Goal: Register for event/course

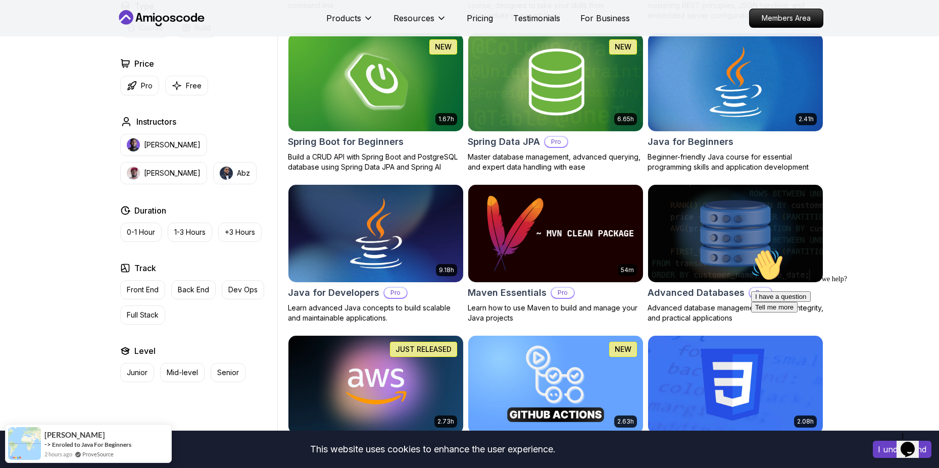
scroll to position [455, 0]
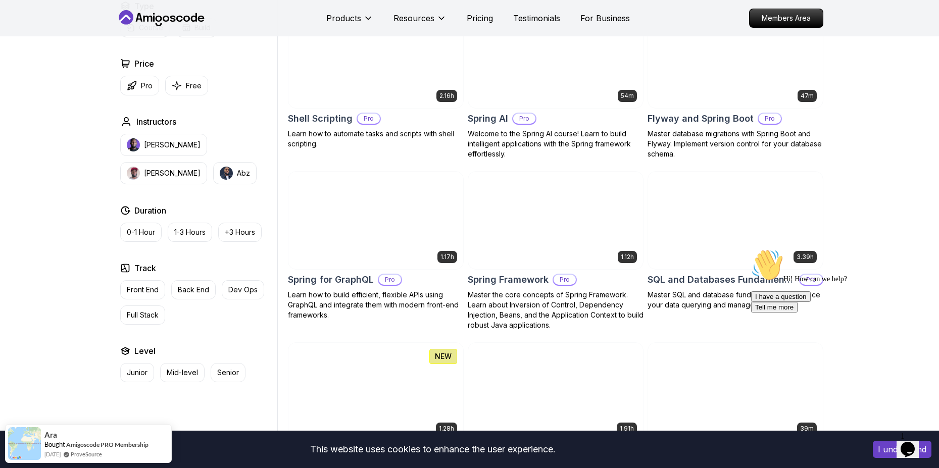
scroll to position [2425, 0]
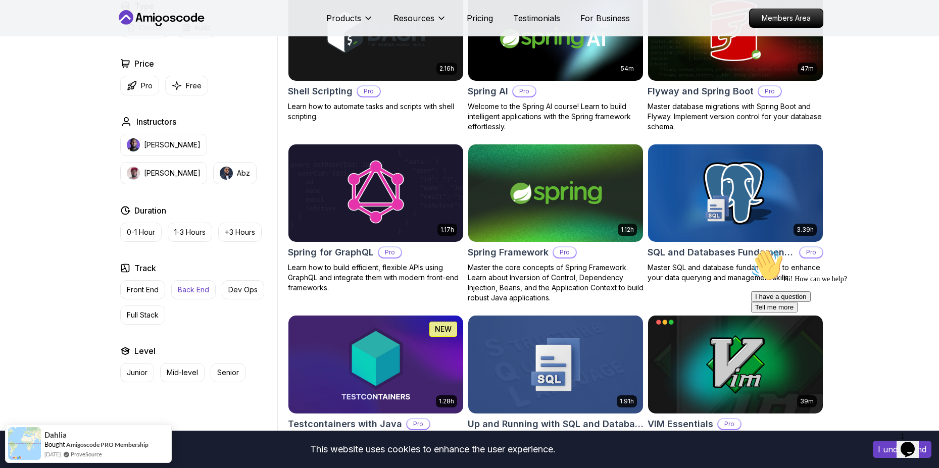
click at [191, 290] on p "Back End" at bounding box center [193, 290] width 31 height 10
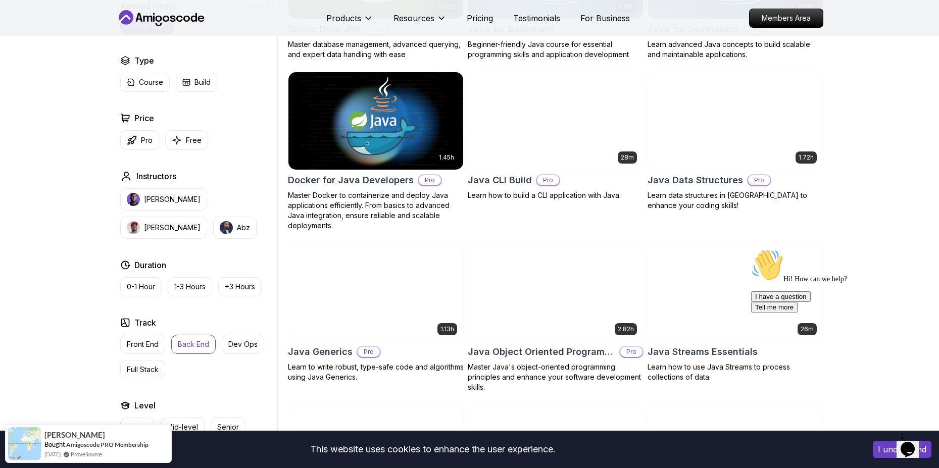
scroll to position [407, 0]
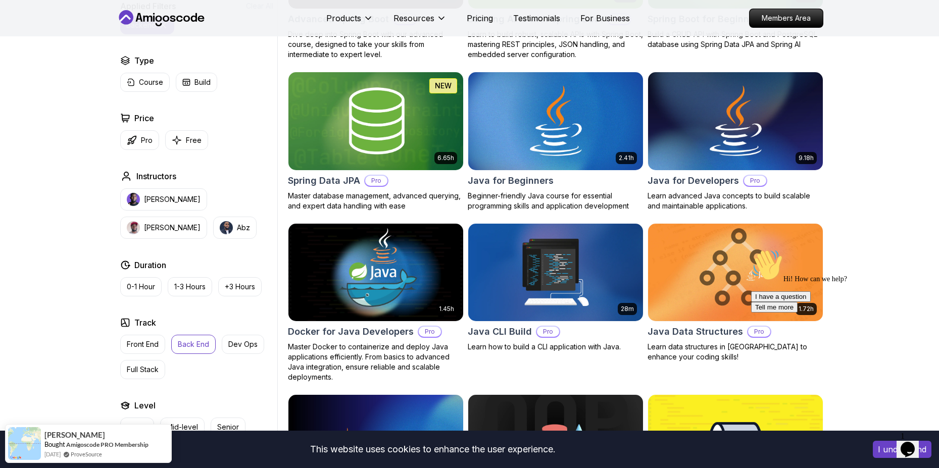
drag, startPoint x: 1217, startPoint y: 528, endPoint x: 879, endPoint y: 247, distance: 439.4
click at [879, 249] on div "Hi! How can we help? I have a question Tell me more" at bounding box center [842, 281] width 182 height 64
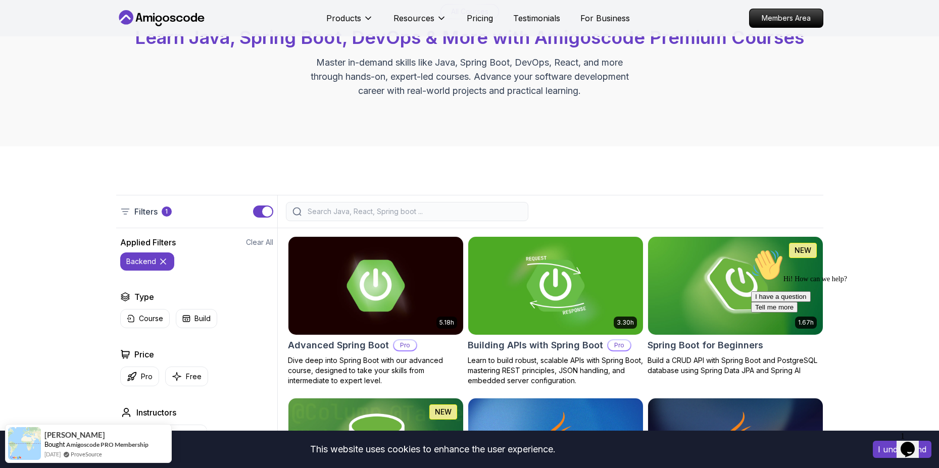
scroll to position [155, 0]
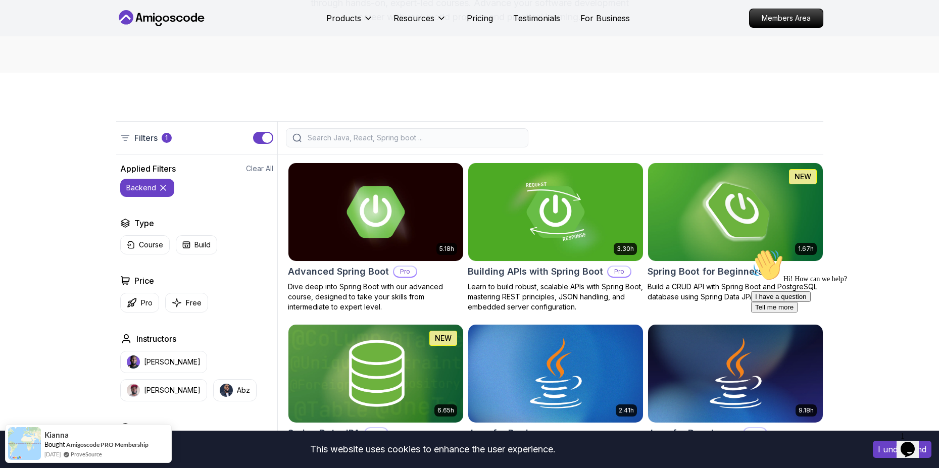
click at [739, 234] on img at bounding box center [735, 212] width 183 height 103
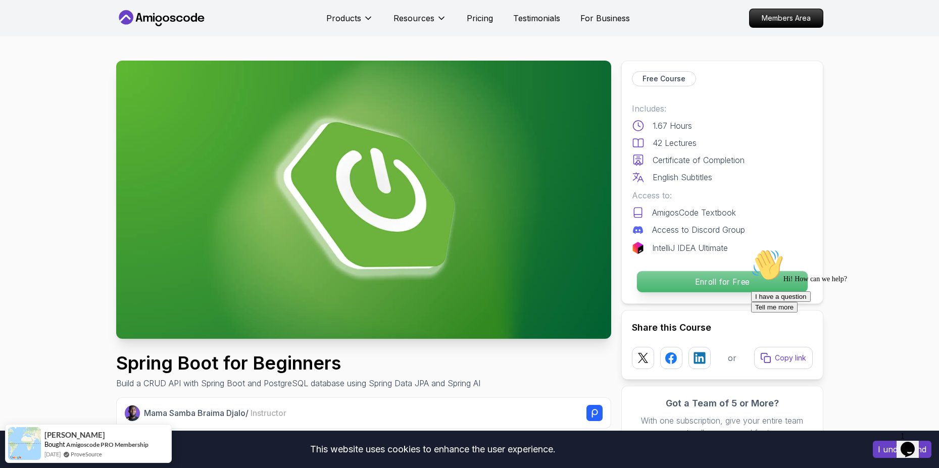
click at [716, 284] on p "Enroll for Free" at bounding box center [721, 281] width 171 height 21
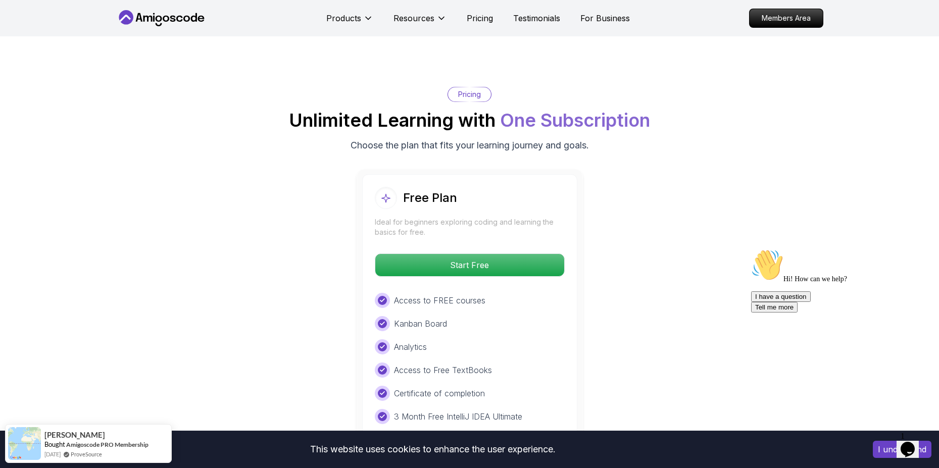
scroll to position [1984, 0]
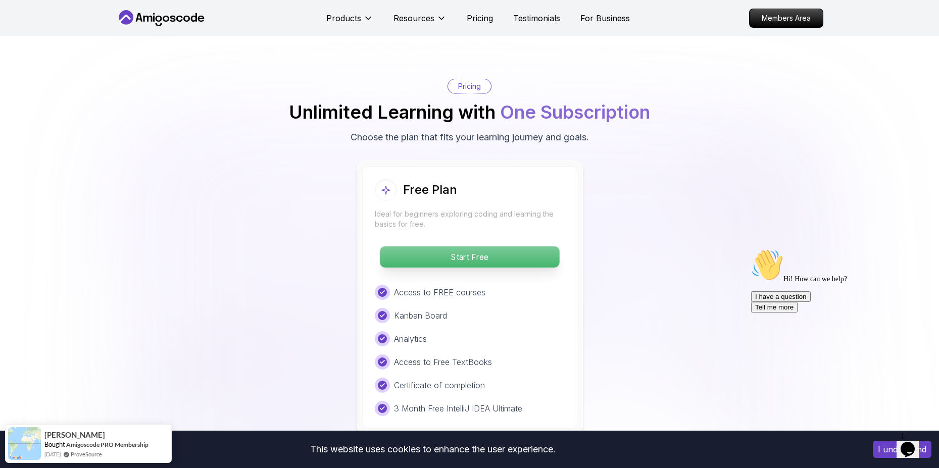
click at [482, 246] on p "Start Free" at bounding box center [469, 256] width 179 height 21
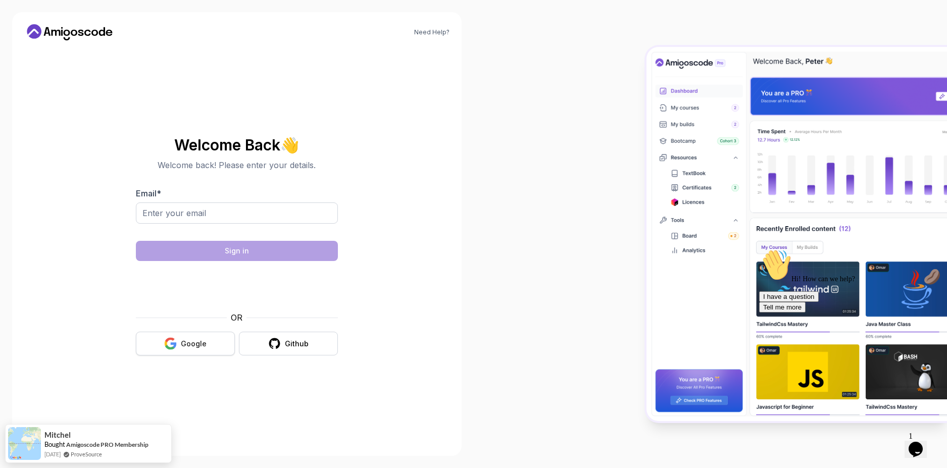
click at [194, 342] on div "Google" at bounding box center [194, 344] width 26 height 10
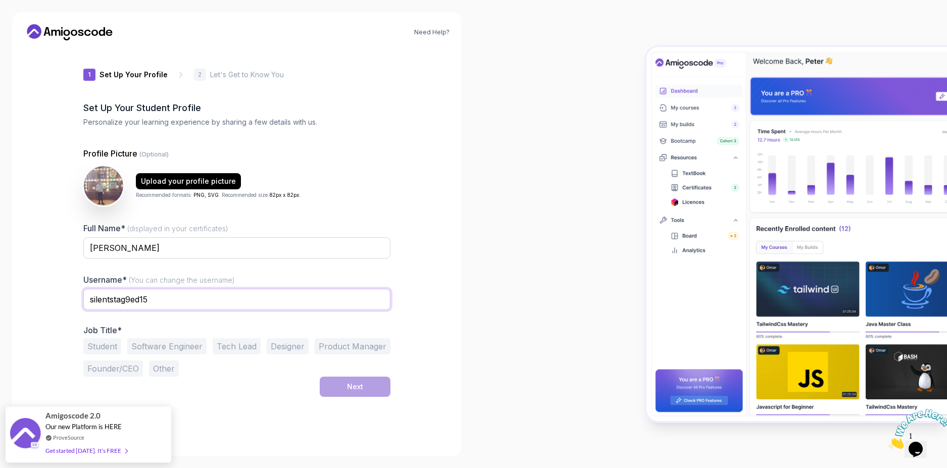
drag, startPoint x: 220, startPoint y: 300, endPoint x: 66, endPoint y: 301, distance: 153.6
click at [66, 301] on div "Need Help? 1 Set Up Your Profile 1 Set Up Your Profile 2 Let's Get to Know You …" at bounding box center [237, 234] width 450 height 444
click at [344, 301] on input "silentstag9ed15" at bounding box center [236, 299] width 307 height 21
drag, startPoint x: 336, startPoint y: 298, endPoint x: 81, endPoint y: 298, distance: 255.1
click at [81, 298] on div "1 Set Up Your Profile 1 Set Up Your Profile 2 Let's Get to Know You Set Up Your…" at bounding box center [236, 246] width 339 height 396
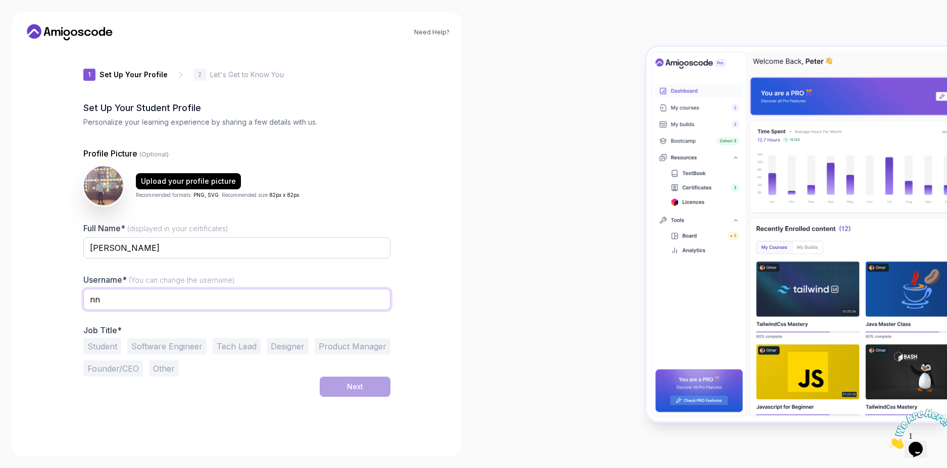
type input "n"
type input "Ngố_học_code"
click at [399, 328] on div "1 Set Up Your Profile 1 Set Up Your Profile 2 Let's Get to Know You Set Up Your…" at bounding box center [236, 246] width 339 height 396
click at [112, 347] on button "Student" at bounding box center [102, 346] width 38 height 16
click at [353, 387] on div "Next" at bounding box center [355, 387] width 16 height 10
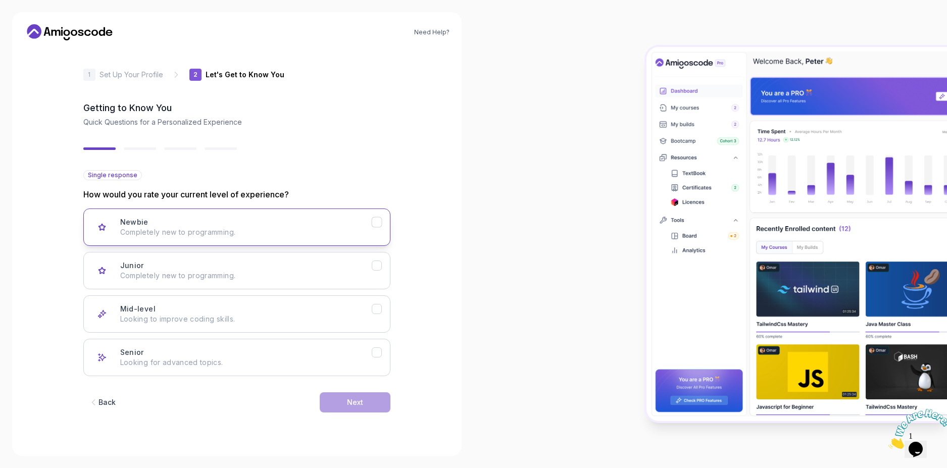
click at [369, 223] on div "Newbie Completely new to programming." at bounding box center [246, 227] width 252 height 20
click at [355, 404] on div "Next" at bounding box center [355, 403] width 16 height 10
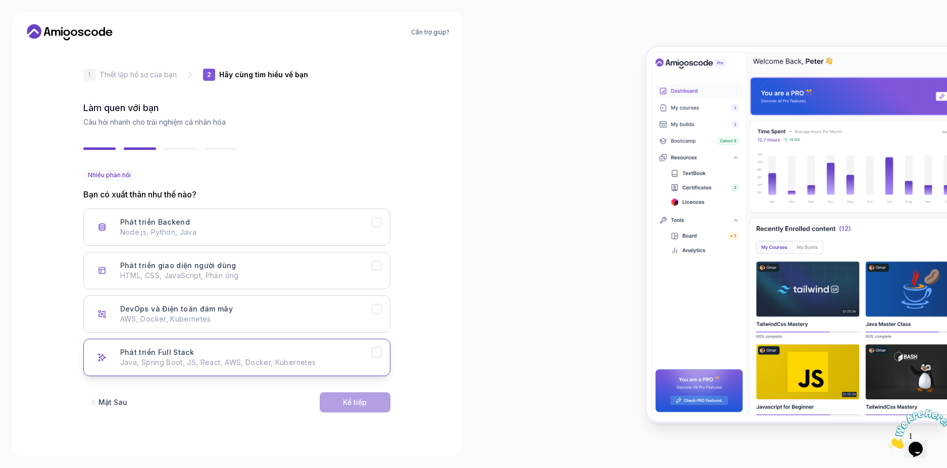
click at [376, 355] on icon "Phát triển Full Stack" at bounding box center [377, 353] width 6 height 4
click at [372, 398] on button "Kế tiếp" at bounding box center [355, 402] width 71 height 20
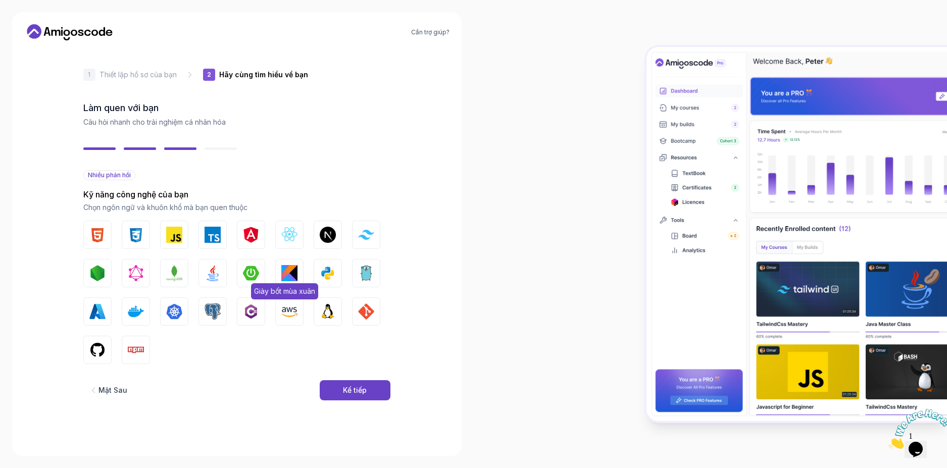
click at [254, 274] on img "button" at bounding box center [251, 273] width 16 height 16
click at [325, 276] on img "button" at bounding box center [328, 273] width 16 height 16
click at [102, 238] on img "button" at bounding box center [97, 235] width 16 height 16
click at [138, 241] on img "button" at bounding box center [136, 235] width 16 height 16
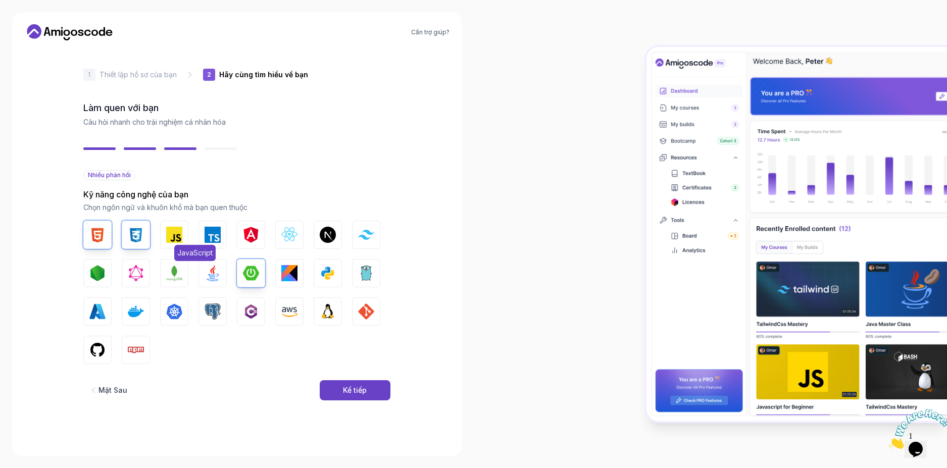
click at [177, 235] on img "button" at bounding box center [174, 235] width 16 height 16
click at [365, 237] on img "button" at bounding box center [366, 235] width 16 height 10
click at [213, 280] on img "button" at bounding box center [213, 273] width 16 height 16
click at [102, 352] on img "button" at bounding box center [97, 350] width 16 height 16
click at [208, 311] on img "button" at bounding box center [213, 312] width 16 height 16
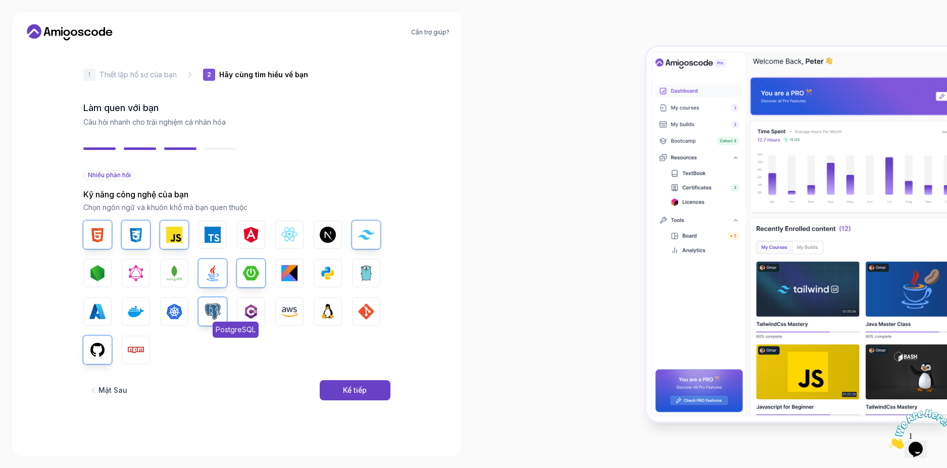
click at [211, 317] on img "button" at bounding box center [213, 312] width 16 height 16
click at [361, 389] on font "Kế tiếp" at bounding box center [355, 390] width 24 height 9
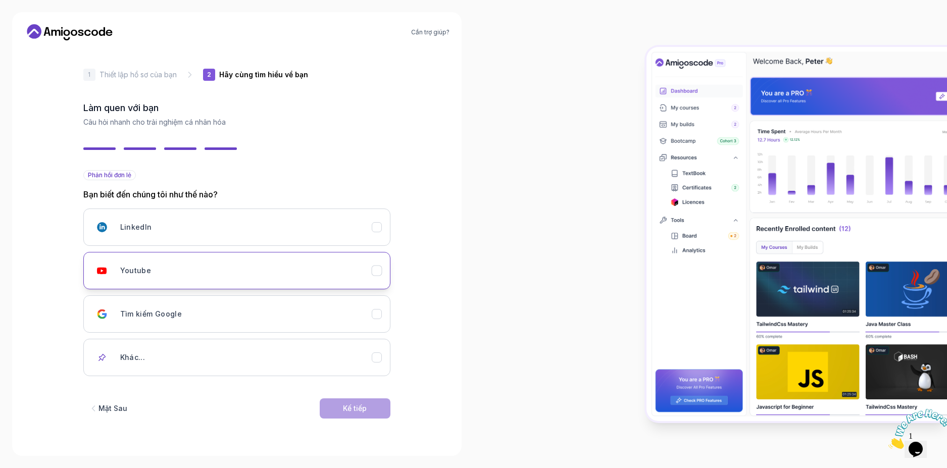
click at [377, 279] on button "Youtube" at bounding box center [236, 270] width 307 height 37
click at [351, 406] on font "Kế tiếp" at bounding box center [355, 408] width 24 height 9
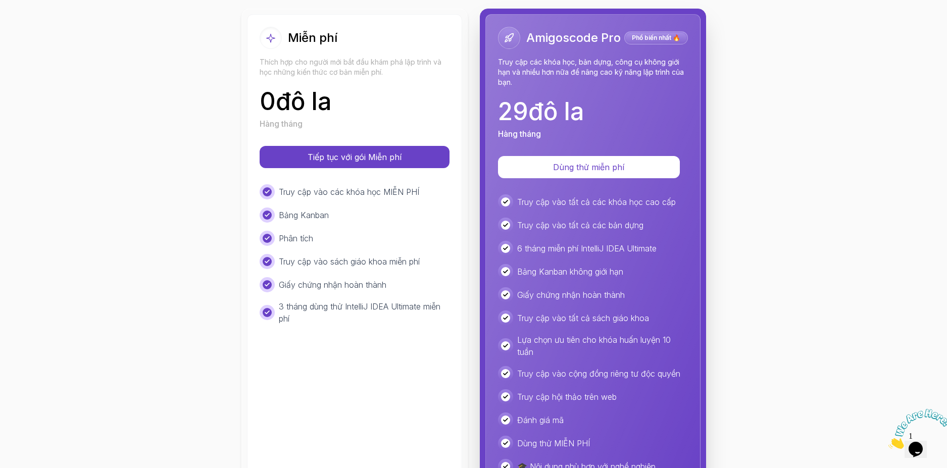
scroll to position [152, 0]
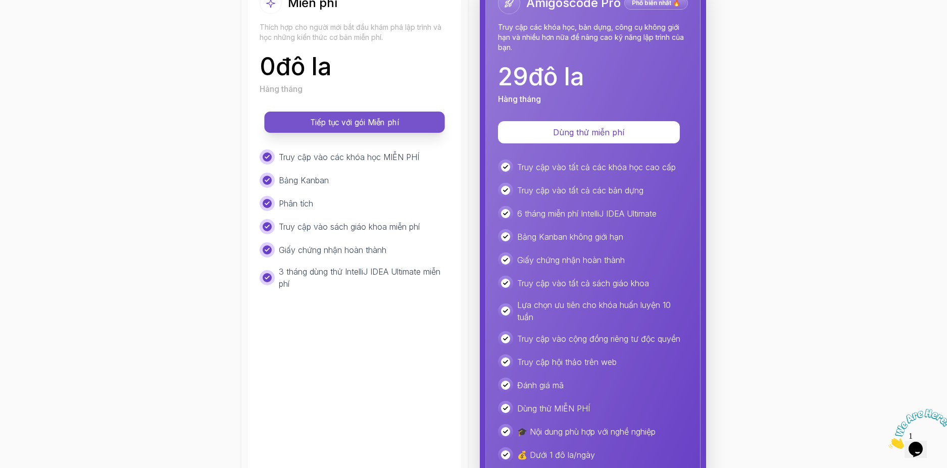
click at [378, 118] on font "Tiếp tục với gói Miễn phí" at bounding box center [354, 123] width 89 height 10
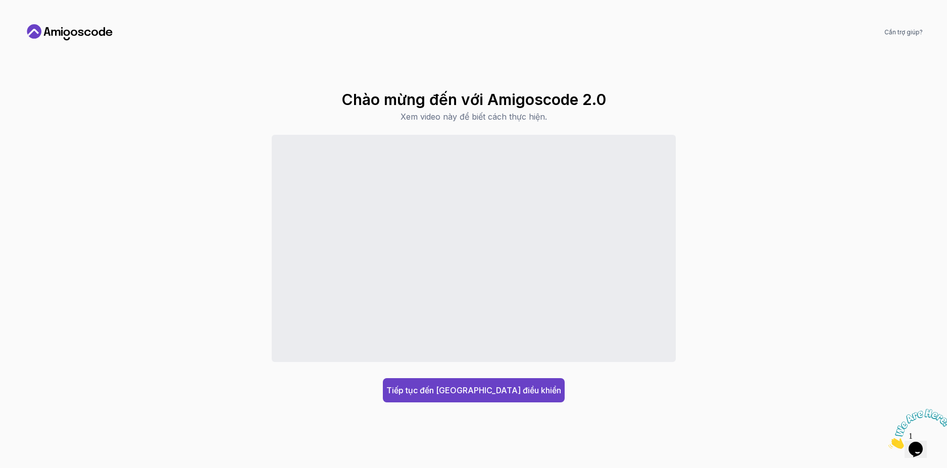
click at [616, 385] on div "Tiếp tục đến Bảng điều khiển" at bounding box center [473, 269] width 899 height 268
click at [504, 393] on font "Tiếp tục đến Bảng điều khiển" at bounding box center [473, 390] width 175 height 10
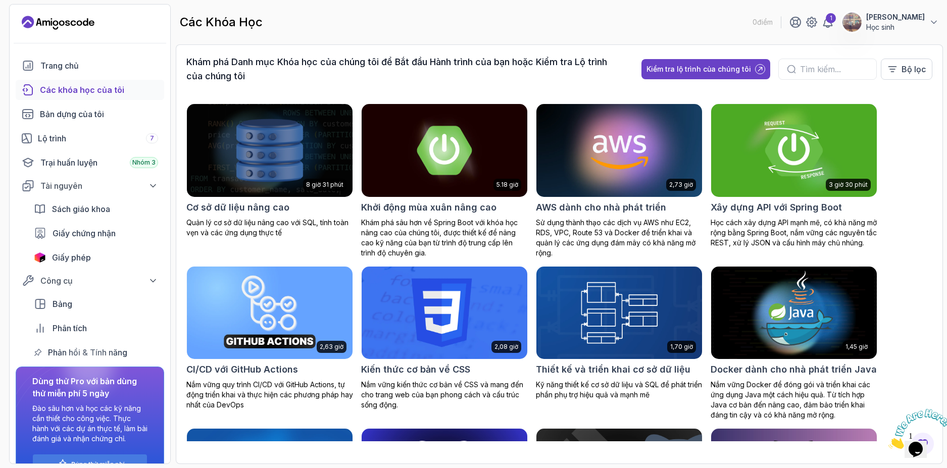
click at [790, 157] on img at bounding box center [794, 150] width 174 height 97
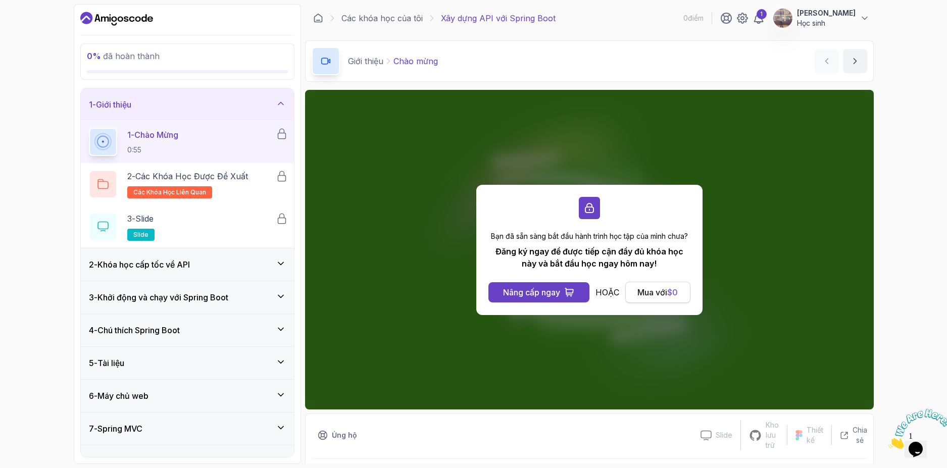
click at [648, 297] on font "Mua với" at bounding box center [652, 292] width 30 height 10
click at [655, 290] on font "Mua với" at bounding box center [652, 292] width 30 height 10
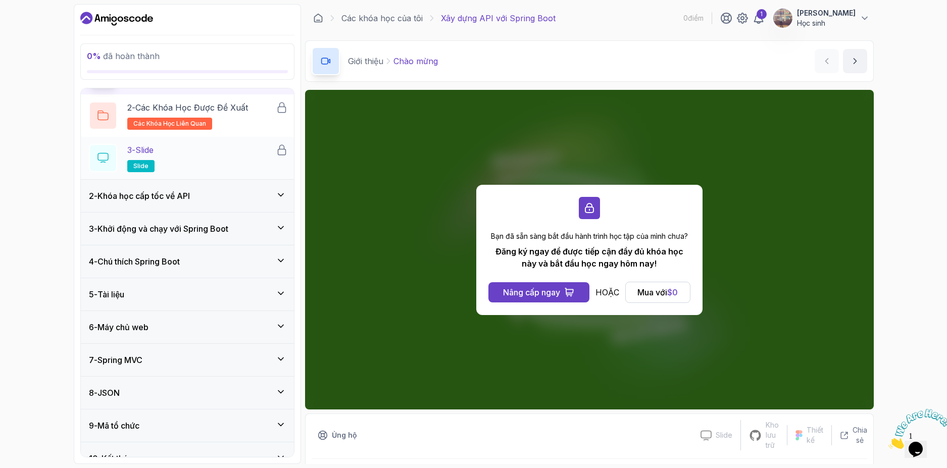
scroll to position [86, 0]
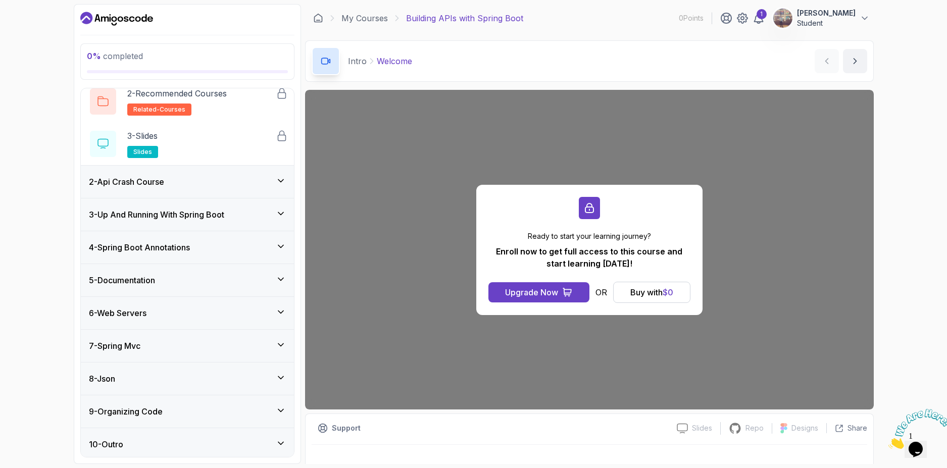
scroll to position [86, 0]
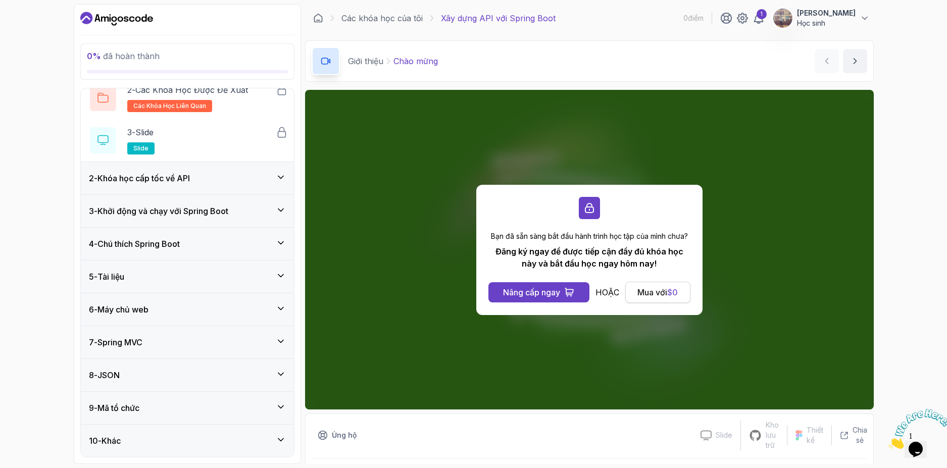
click at [653, 291] on font "Mua với" at bounding box center [652, 292] width 30 height 10
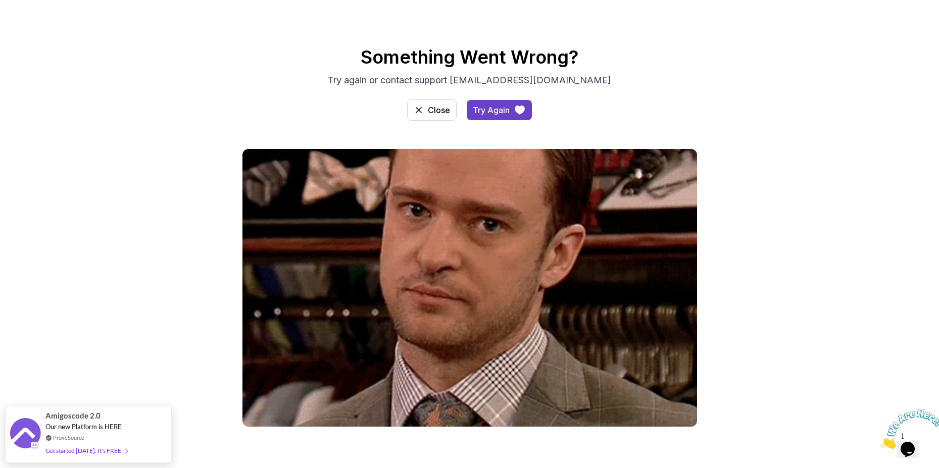
scroll to position [21, 0]
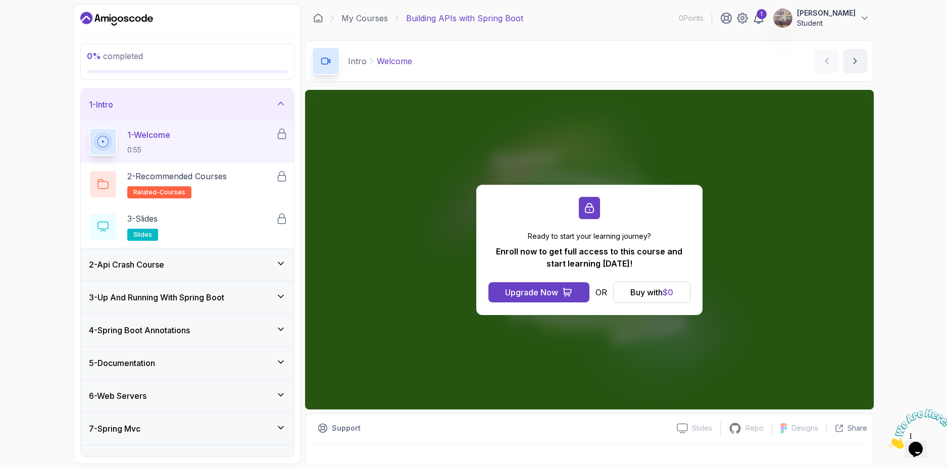
click at [504, 155] on div "Ready to start your learning journey? Enroll now to get full access to this cou…" at bounding box center [589, 250] width 569 height 320
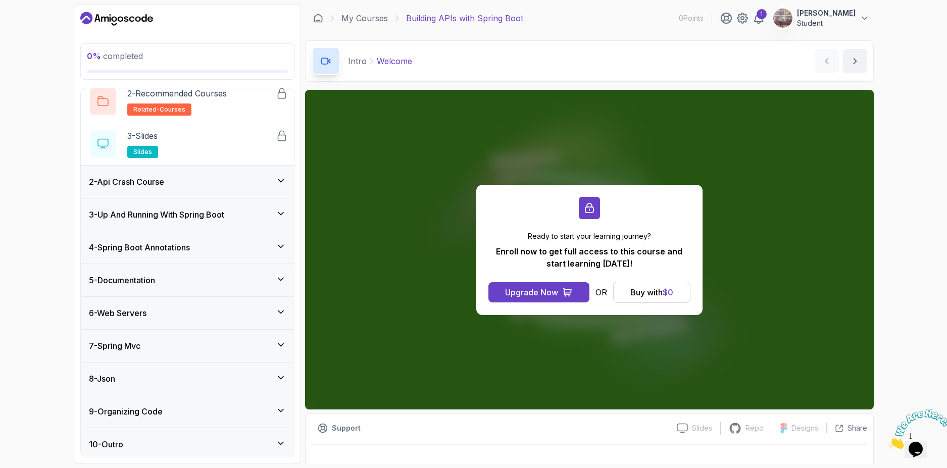
scroll to position [86, 0]
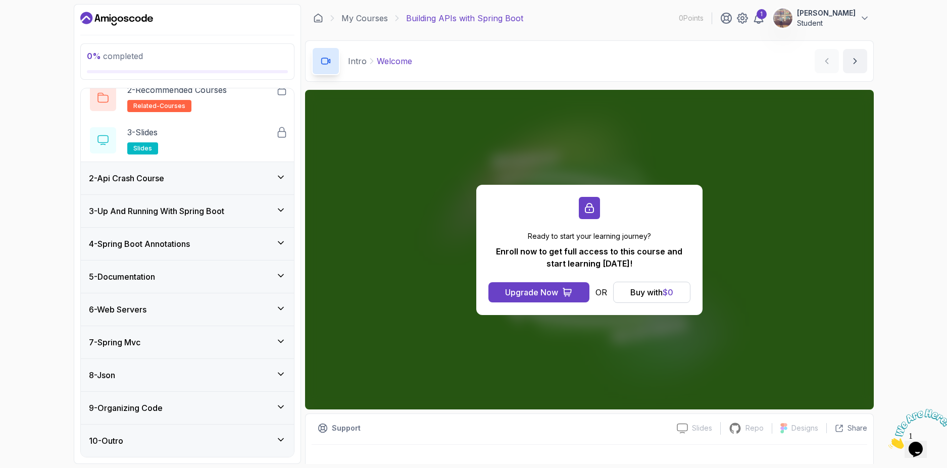
click at [129, 178] on h3 "2 - Api Crash Course" at bounding box center [126, 178] width 75 height 12
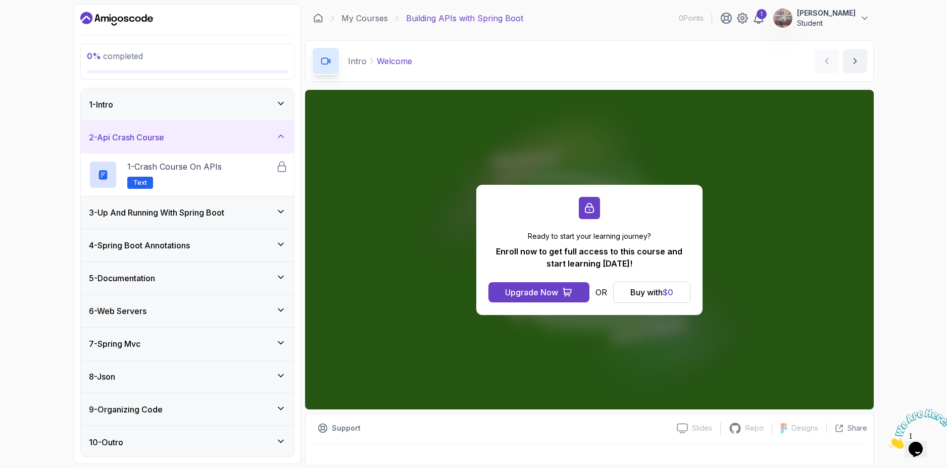
click at [209, 215] on h3 "3 - Up And Running With Spring Boot" at bounding box center [156, 213] width 135 height 12
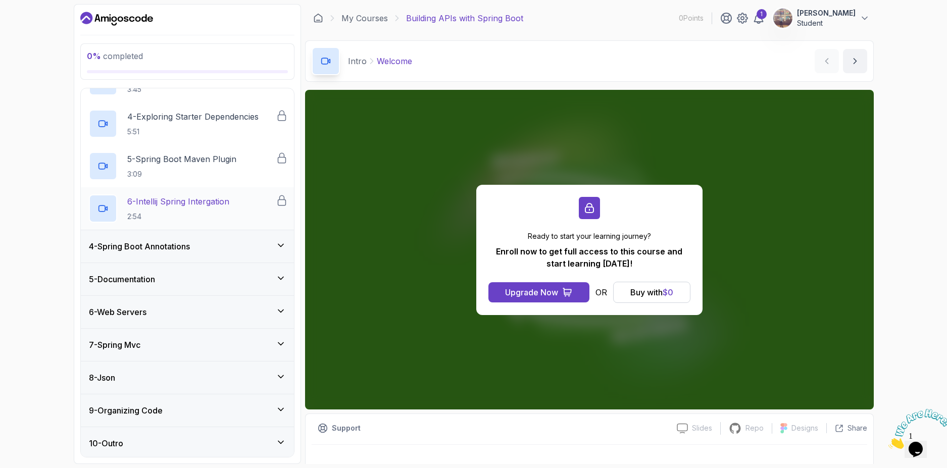
scroll to position [214, 0]
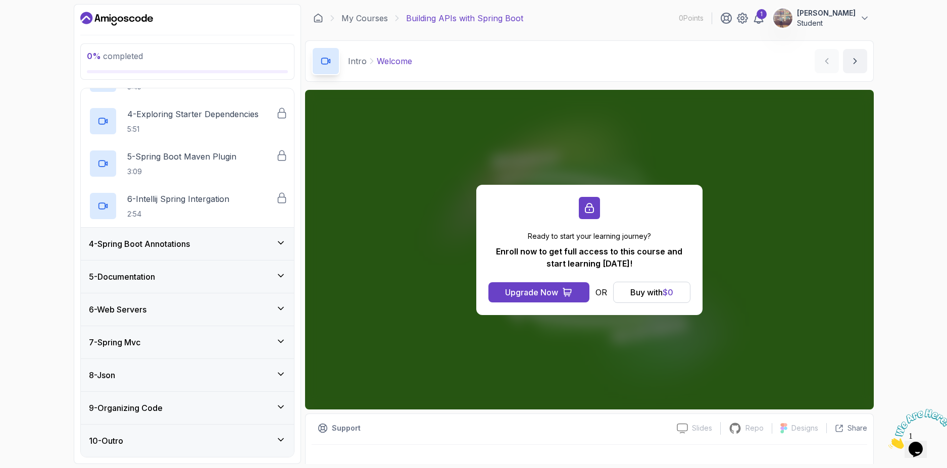
click at [161, 243] on h3 "4 - Spring Boot Annotations" at bounding box center [139, 244] width 101 height 12
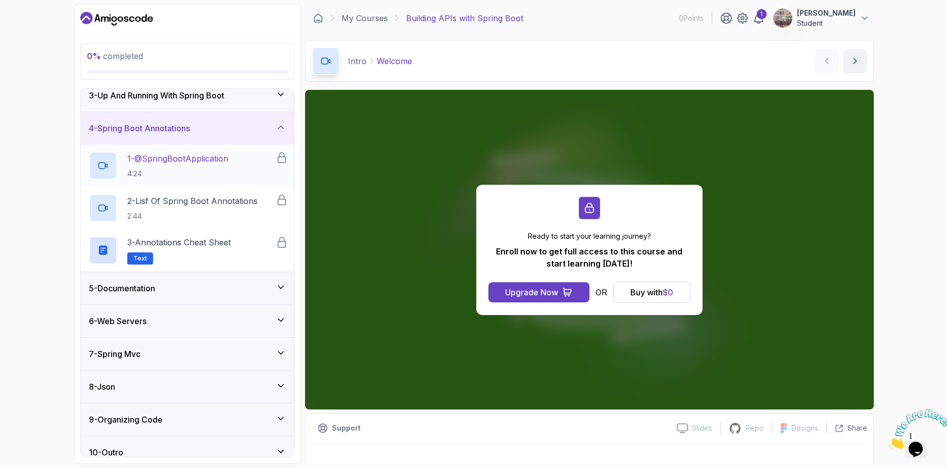
scroll to position [86, 0]
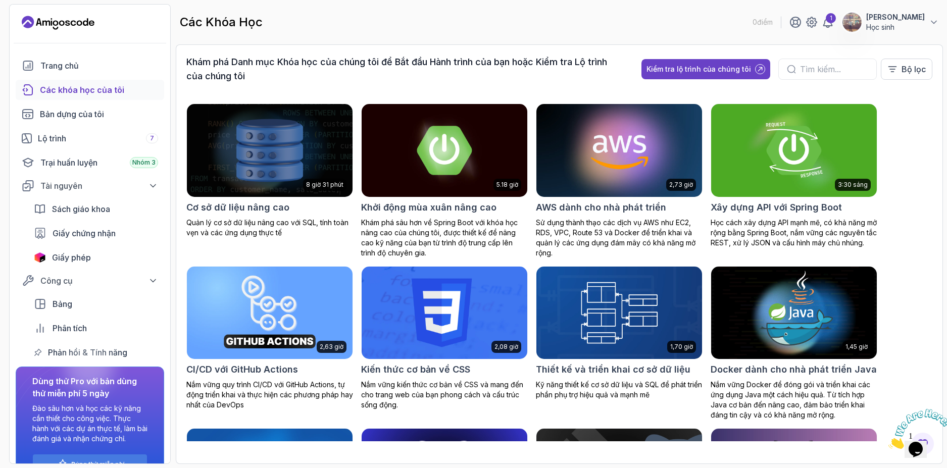
scroll to position [26, 0]
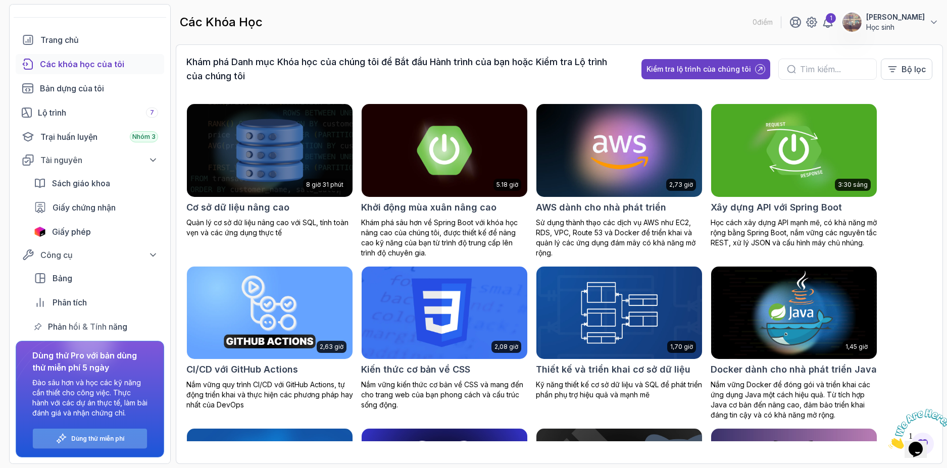
click at [109, 438] on font "Dùng thử miễn phí" at bounding box center [97, 439] width 53 height 8
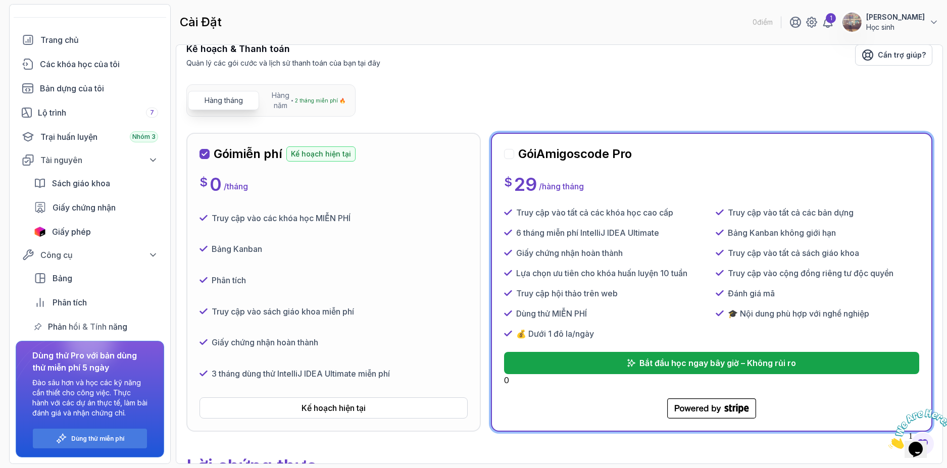
scroll to position [51, 0]
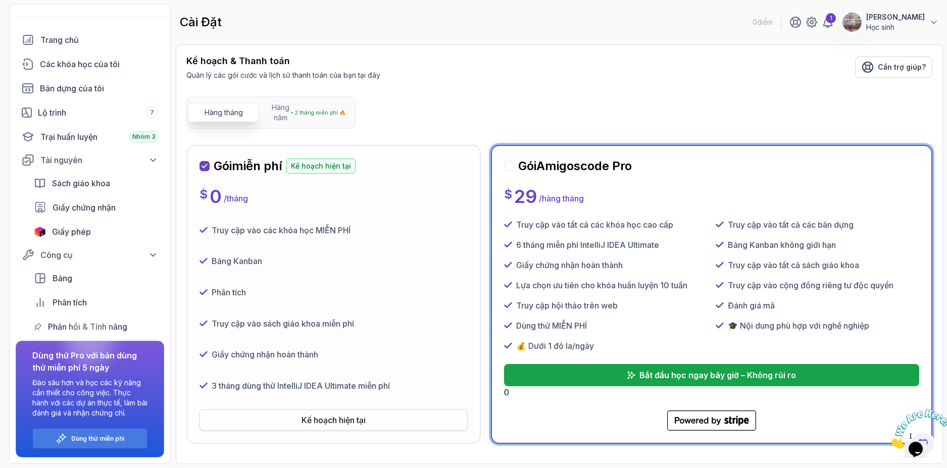
click at [340, 419] on font "Kế hoạch hiện tại" at bounding box center [334, 420] width 64 height 10
click at [344, 288] on div "Phân tích" at bounding box center [334, 292] width 268 height 23
click at [103, 443] on div "Dùng thử miễn phí" at bounding box center [90, 439] width 114 height 20
click at [93, 115] on div "Lộ trình 7" at bounding box center [98, 113] width 120 height 12
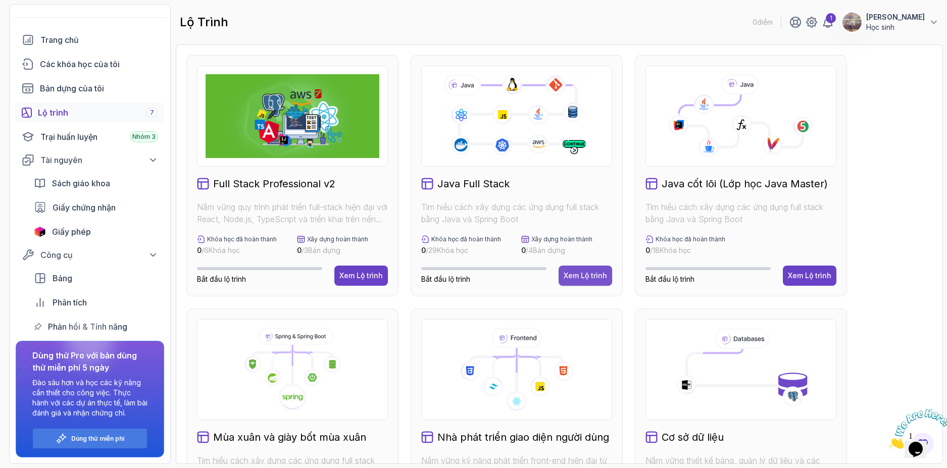
click at [578, 275] on font "Xem Lộ trình" at bounding box center [585, 275] width 43 height 9
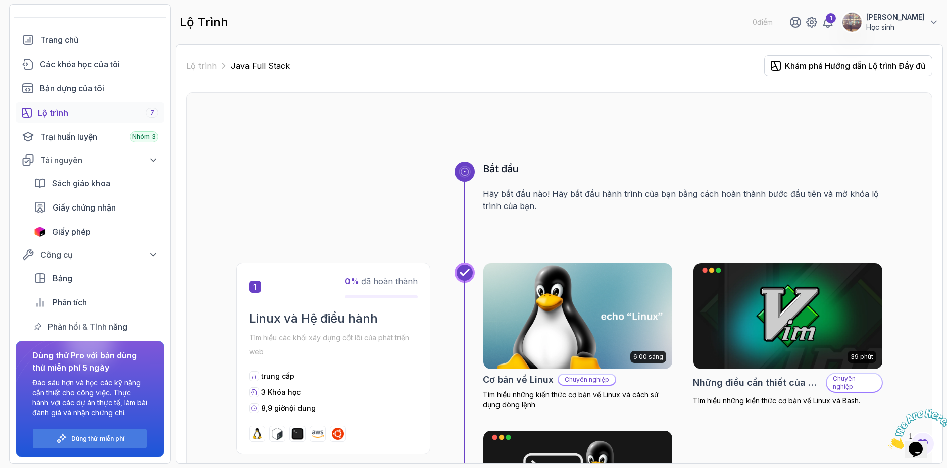
click at [543, 332] on img at bounding box center [577, 316] width 199 height 111
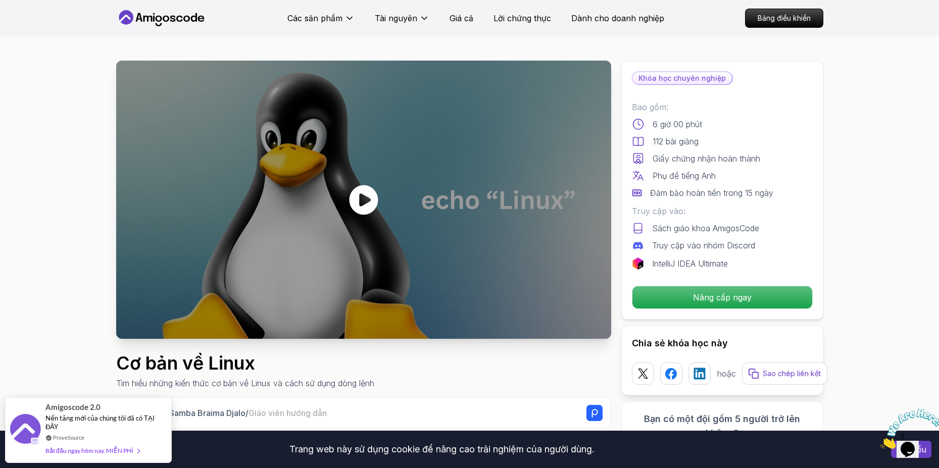
click at [364, 200] on icon at bounding box center [364, 200] width 30 height 30
